Goal: Information Seeking & Learning: Learn about a topic

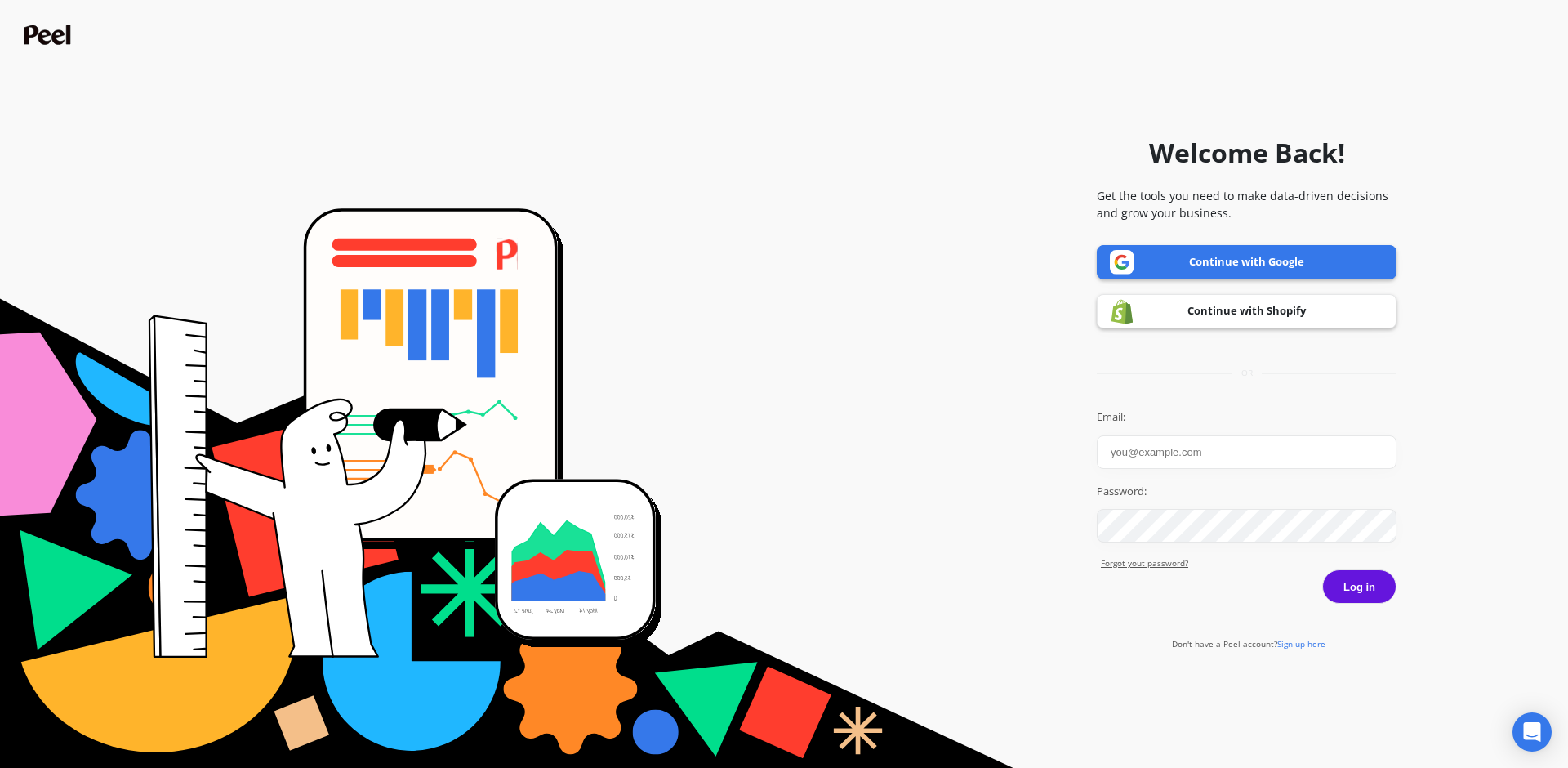
type input "[PERSON_NAME][EMAIL_ADDRESS][DOMAIN_NAME]"
click at [1369, 593] on button "Log in" at bounding box center [1359, 586] width 74 height 34
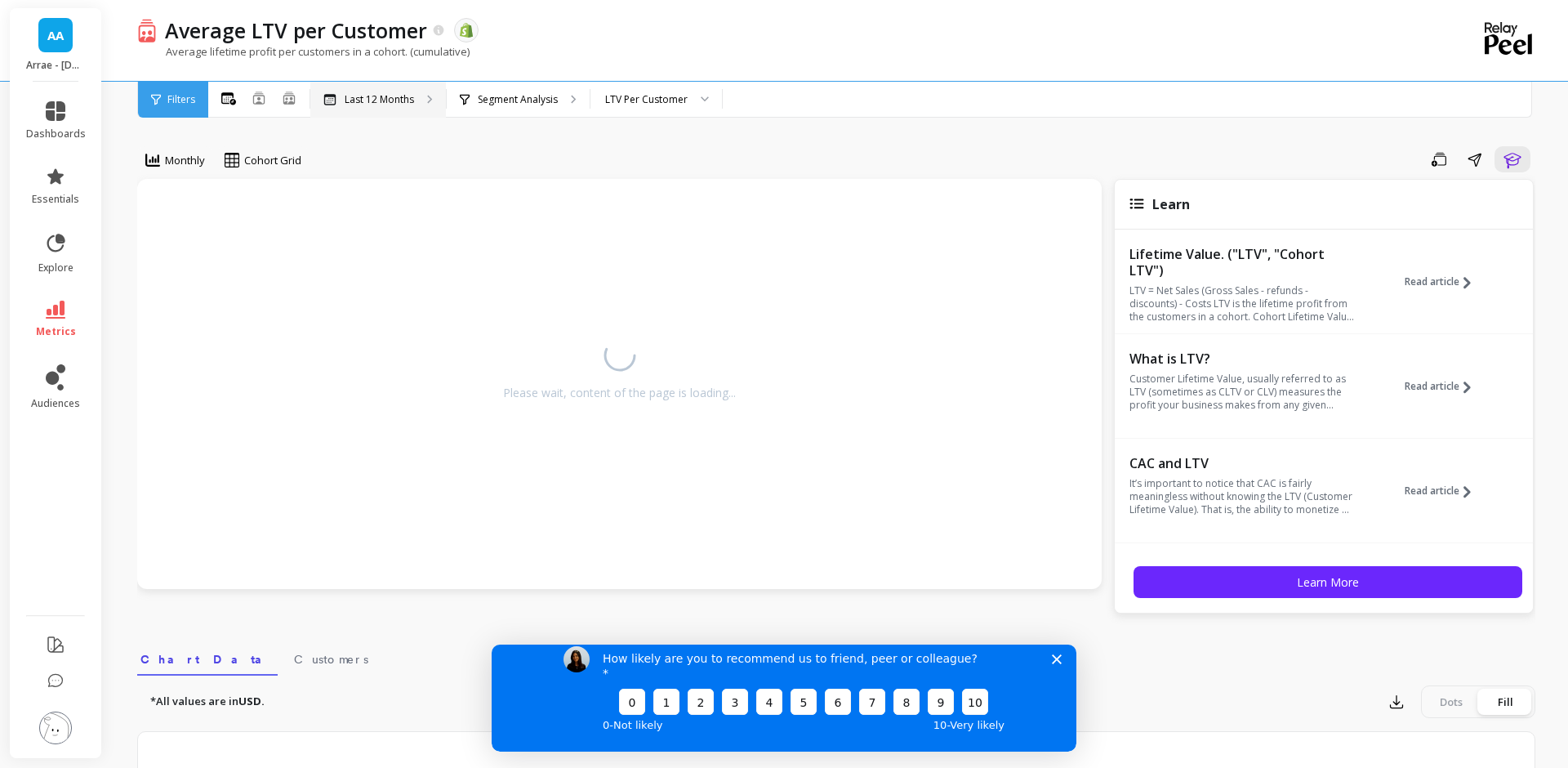
scroll to position [2, 0]
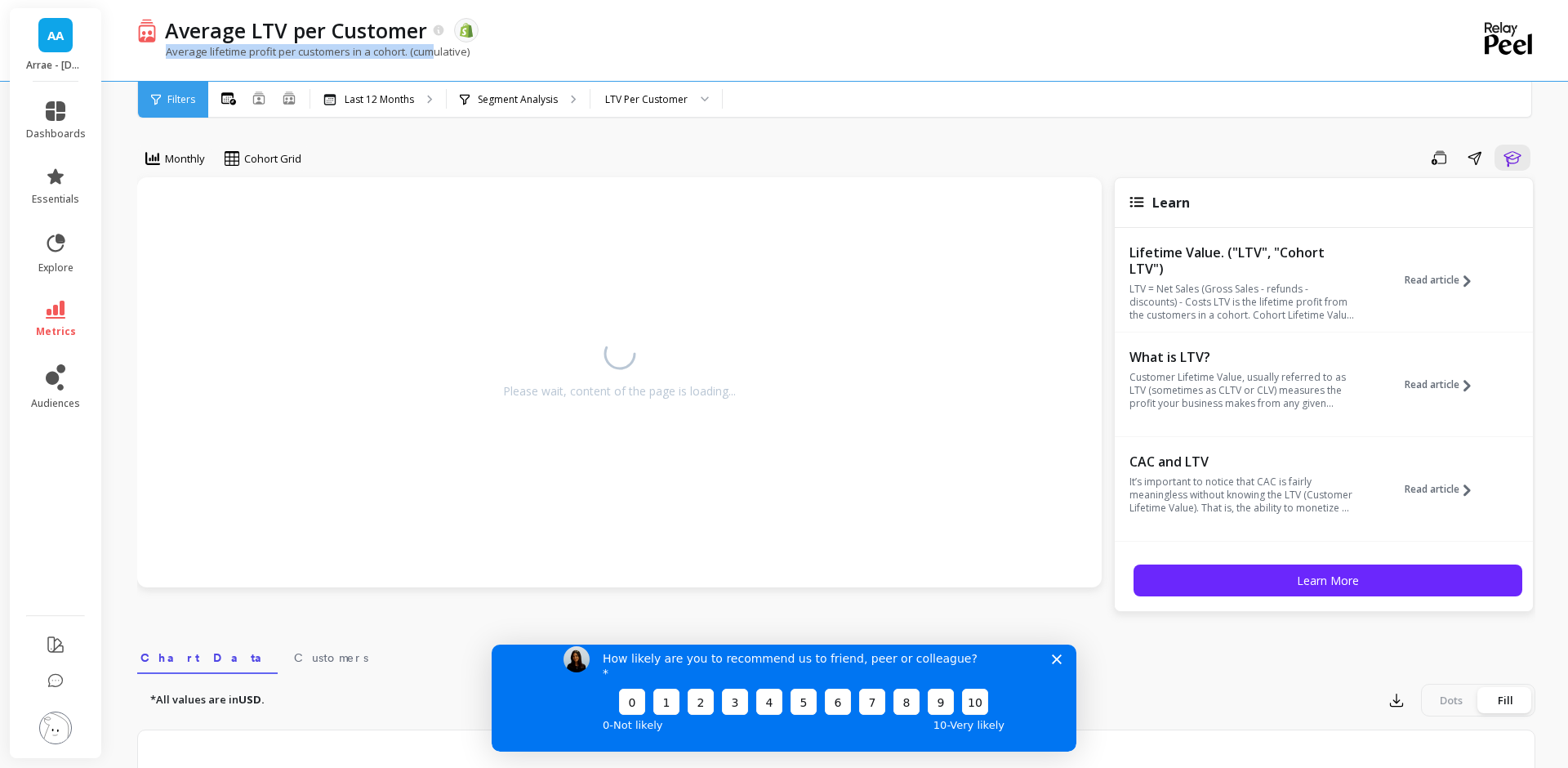
drag, startPoint x: 201, startPoint y: 57, endPoint x: 439, endPoint y: 47, distance: 238.2
click at [439, 47] on p "Average lifetime profit per customers in a cohort. (cumulative)" at bounding box center [303, 51] width 332 height 14
drag, startPoint x: 503, startPoint y: 51, endPoint x: 472, endPoint y: 52, distance: 31.0
click at [472, 52] on div "Average lifetime profit per customers in a cohort. (cumulative)" at bounding box center [769, 59] width 1264 height 31
